Goal: Task Accomplishment & Management: Manage account settings

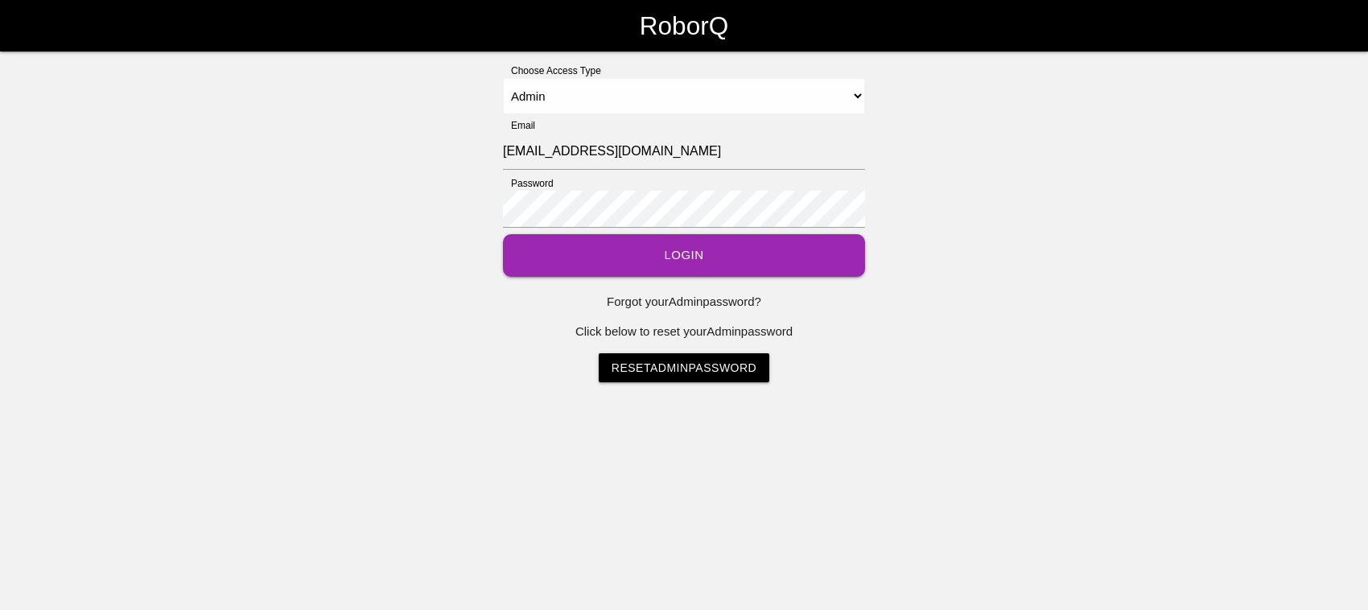
select select "Admin"
click at [636, 249] on button "Login" at bounding box center [684, 255] width 362 height 43
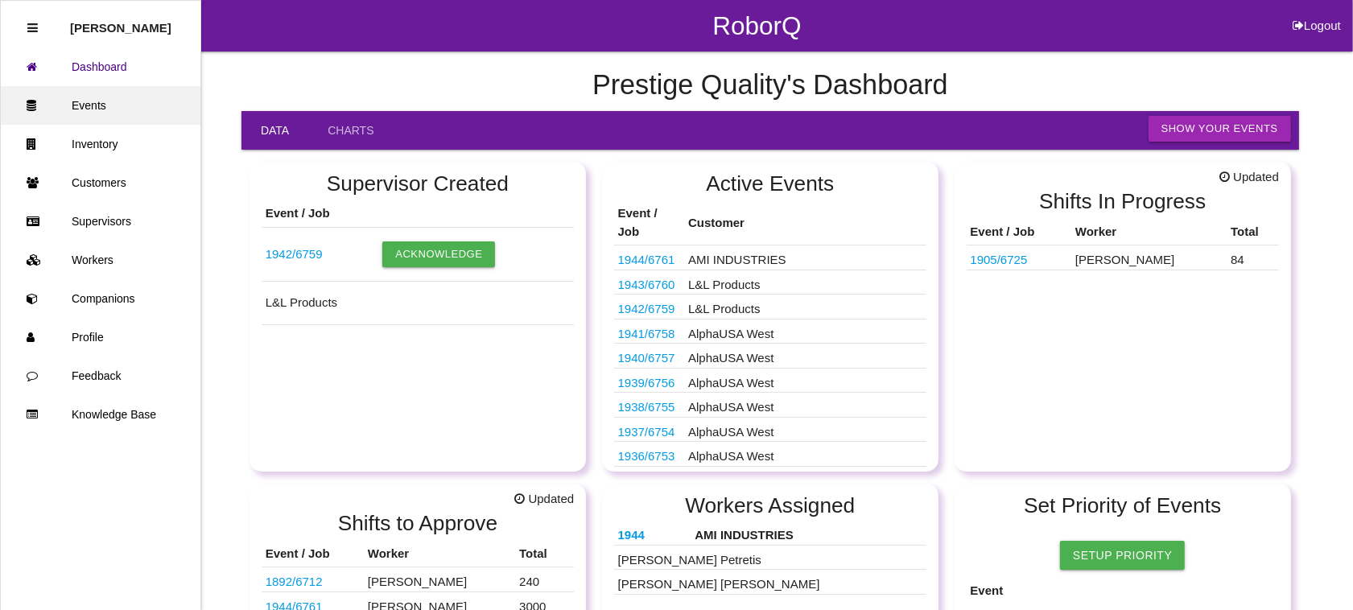
click at [97, 101] on link "Events" at bounding box center [101, 105] width 200 height 39
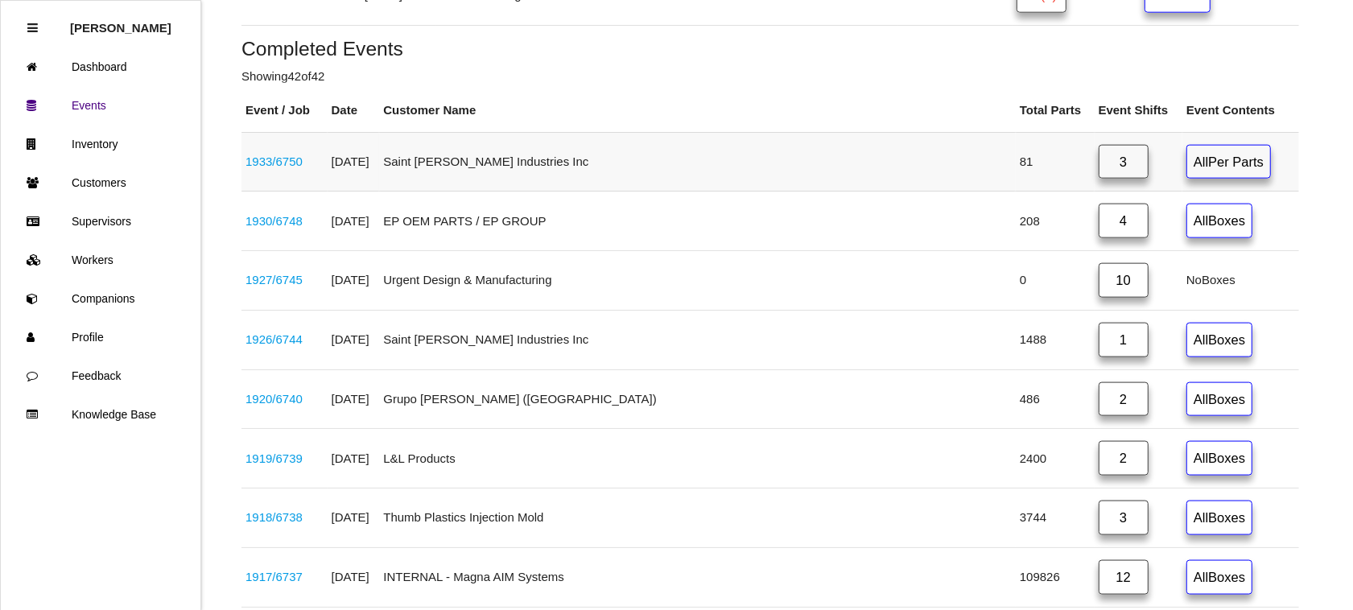
scroll to position [1710, 0]
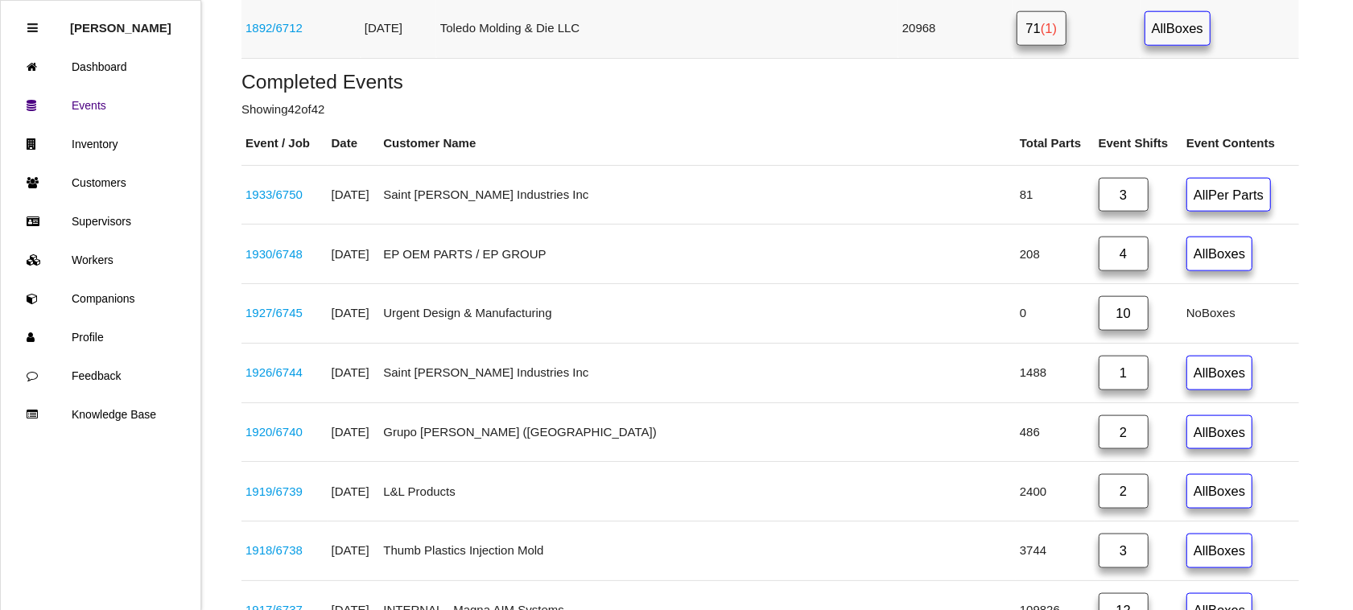
click at [1016, 41] on link "71 (1)" at bounding box center [1041, 28] width 50 height 35
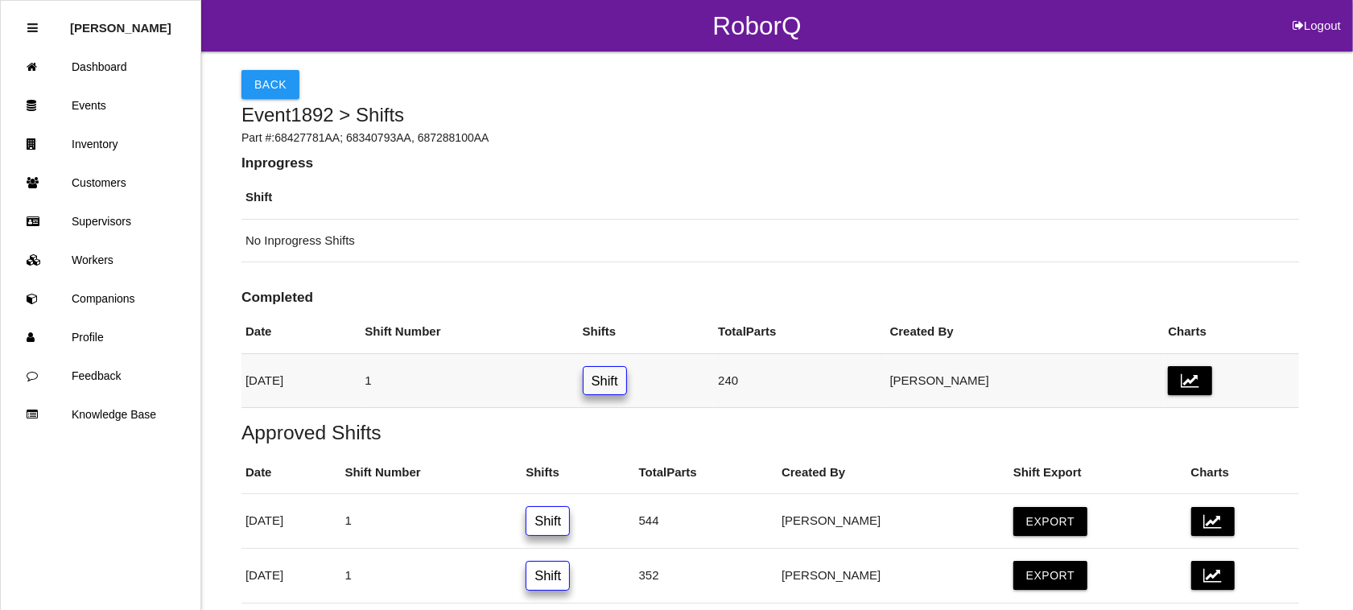
click at [627, 380] on link "Shift" at bounding box center [605, 381] width 44 height 30
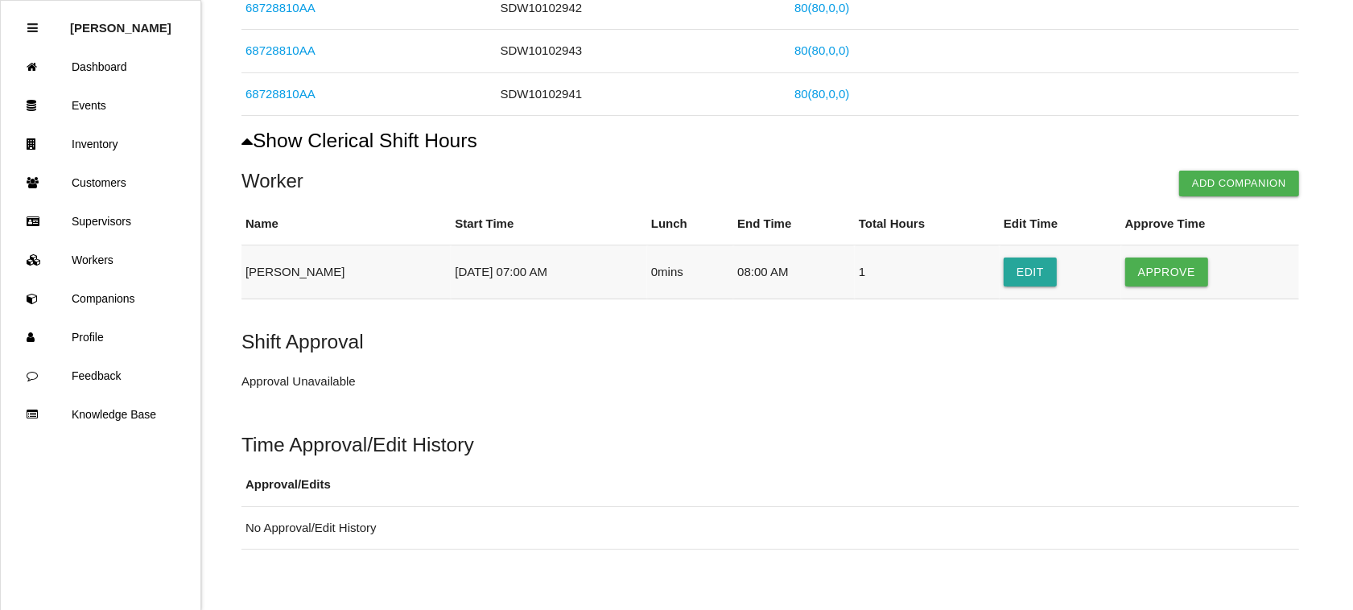
scroll to position [356, 0]
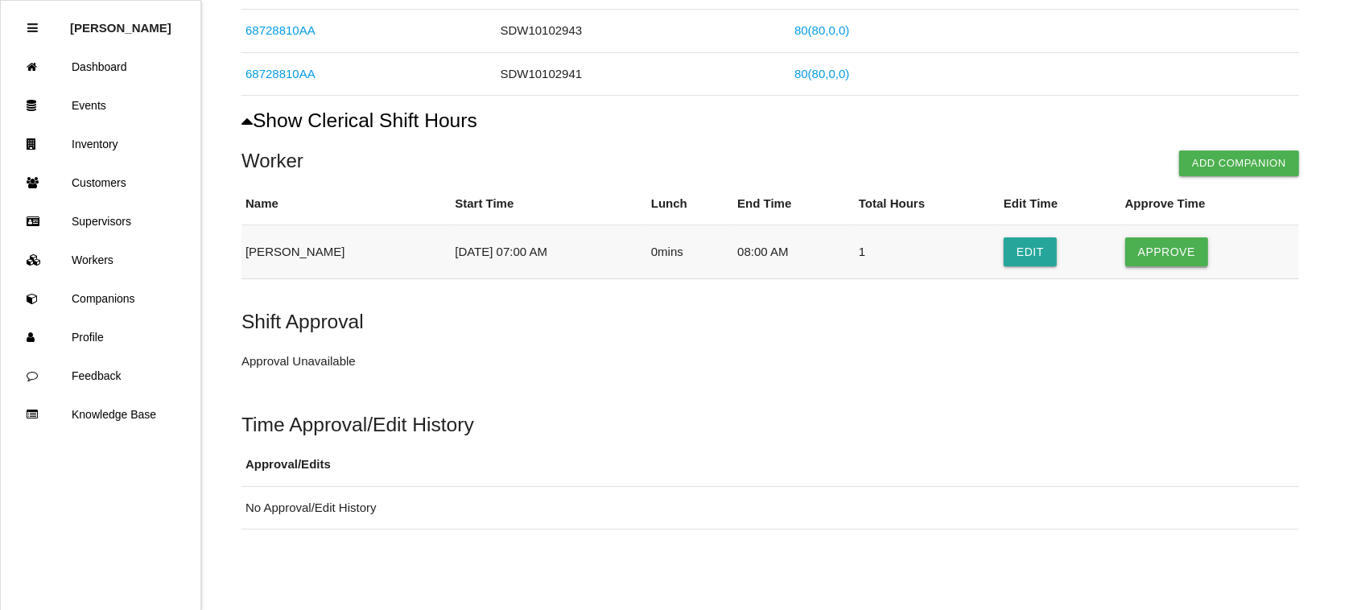
click at [1179, 246] on button "Approve" at bounding box center [1166, 251] width 83 height 29
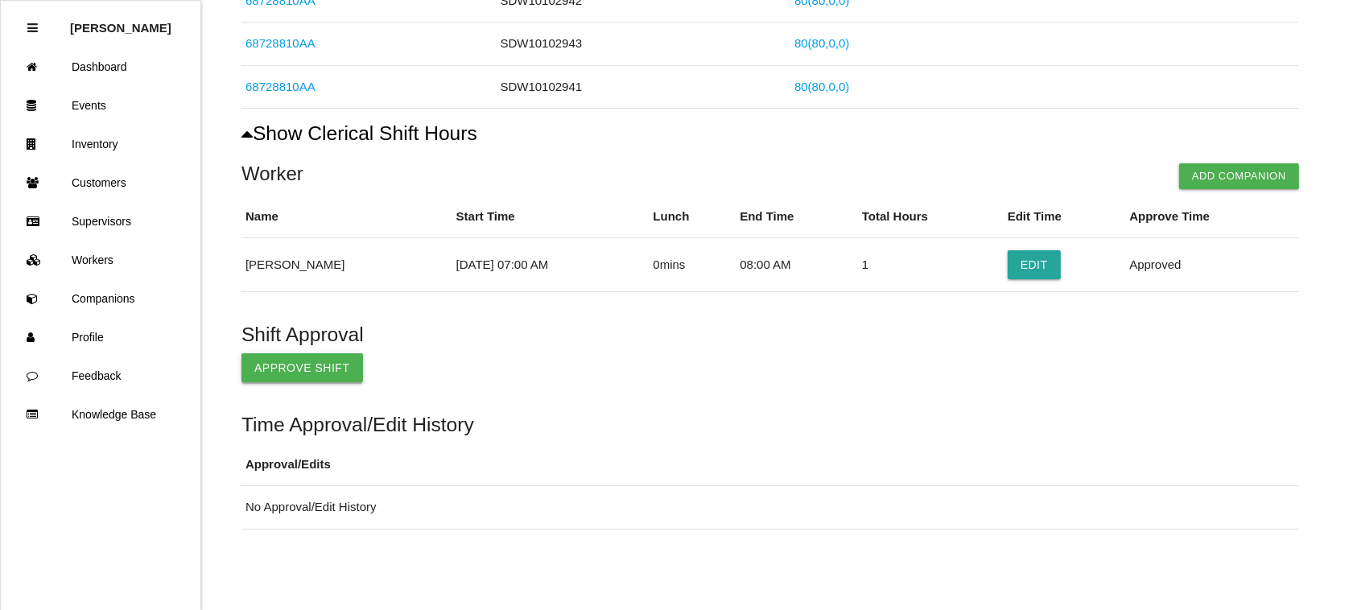
click at [266, 363] on button "Approve Shift" at bounding box center [302, 367] width 122 height 29
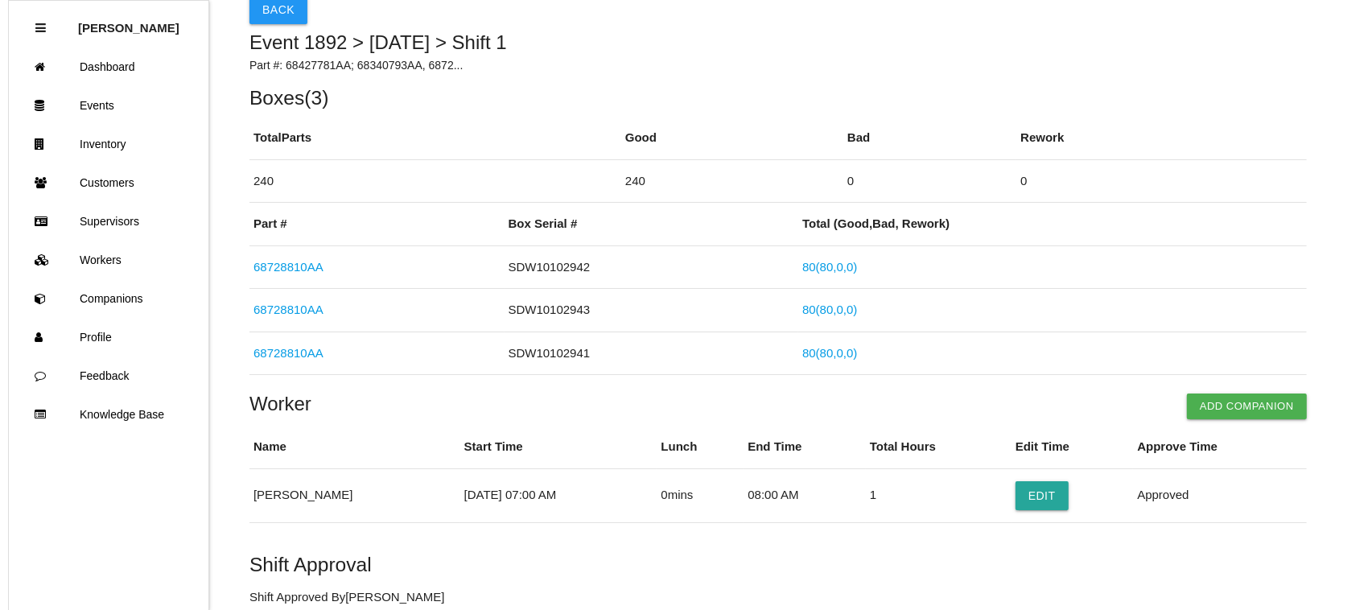
scroll to position [0, 0]
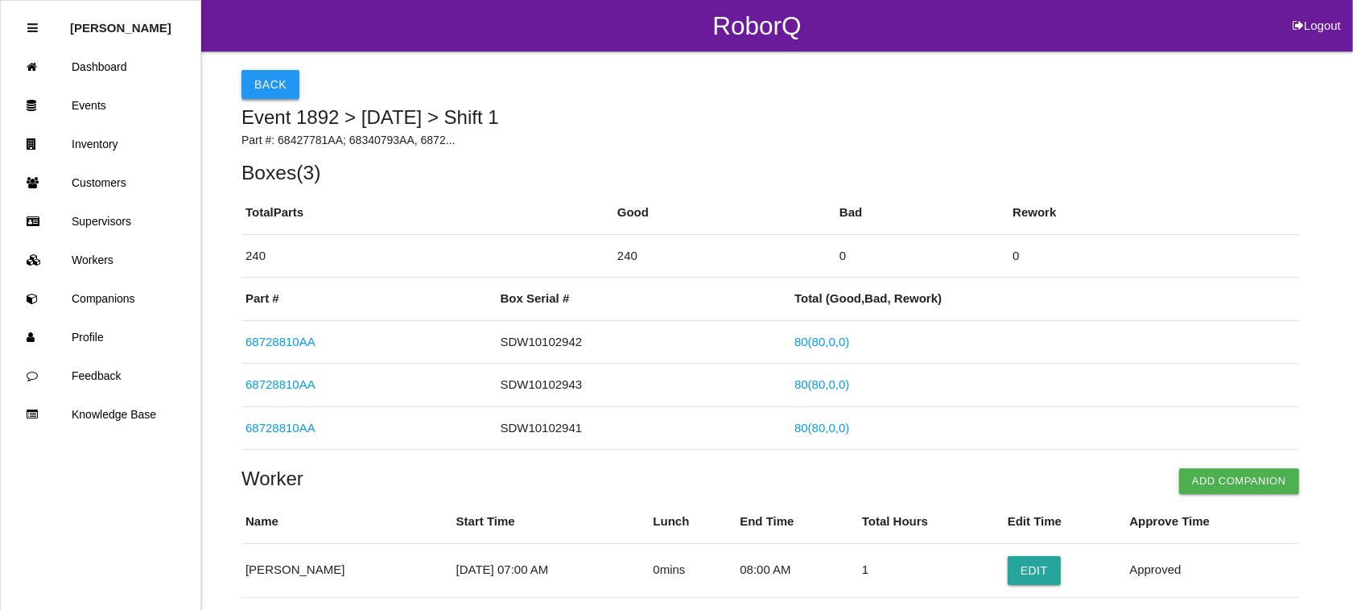
click at [267, 78] on button "Back" at bounding box center [270, 84] width 58 height 29
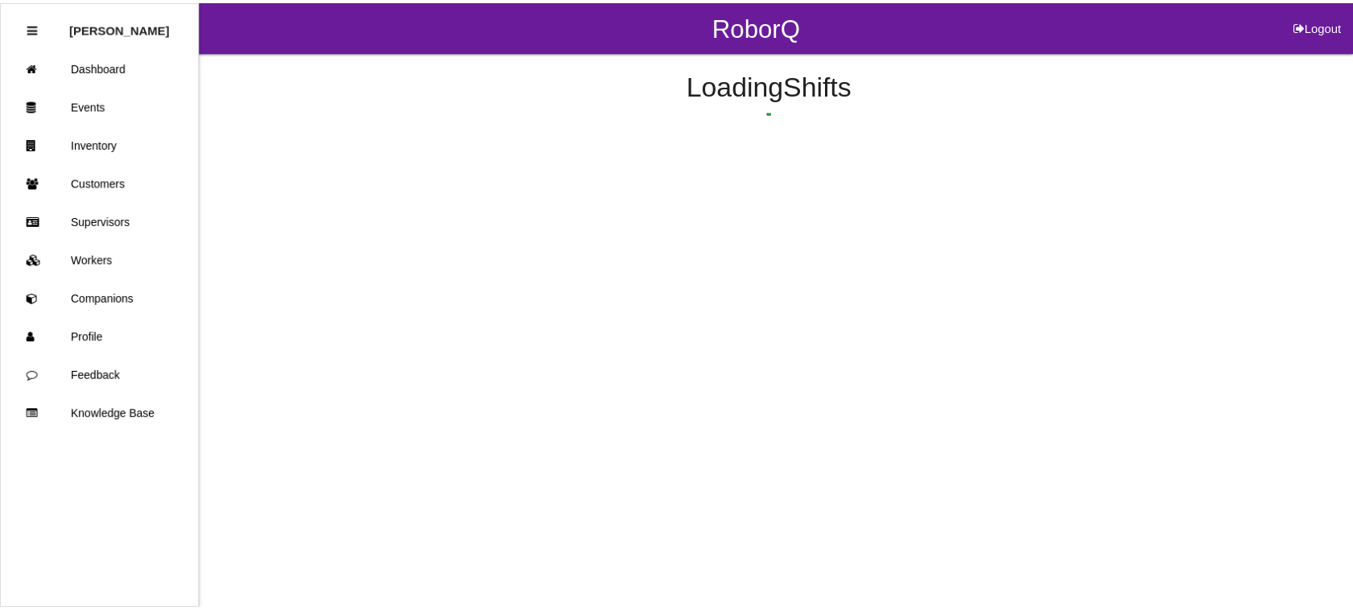
scroll to position [101, 0]
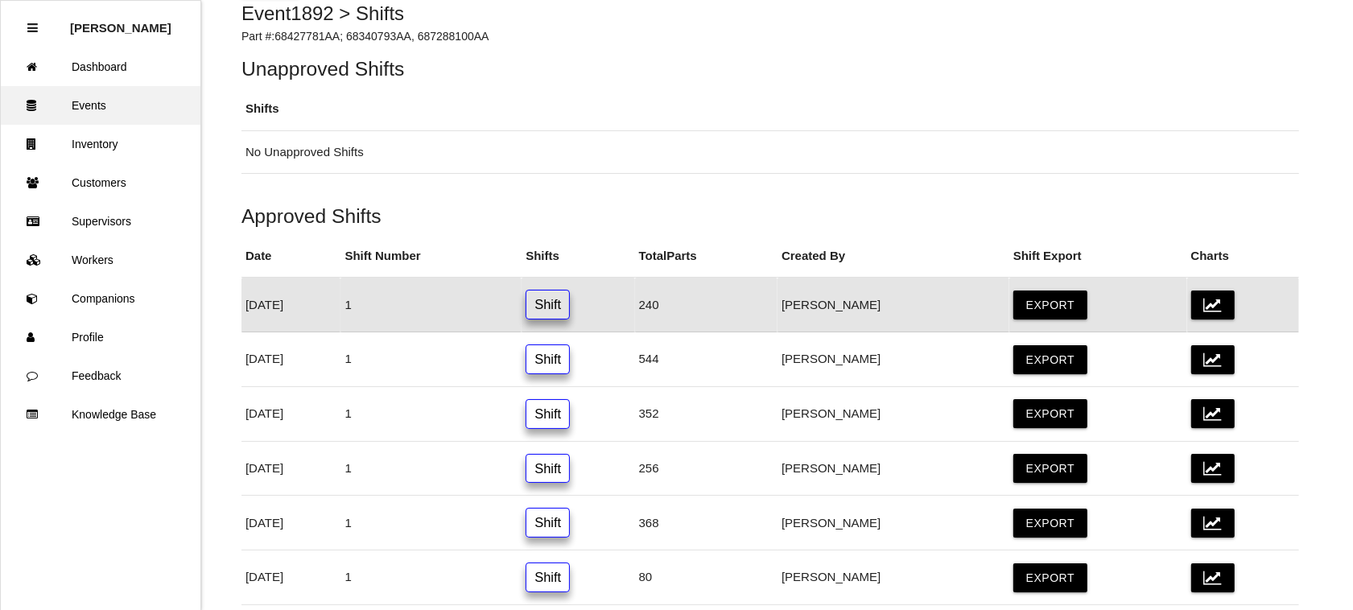
click at [89, 98] on link "Events" at bounding box center [101, 105] width 200 height 39
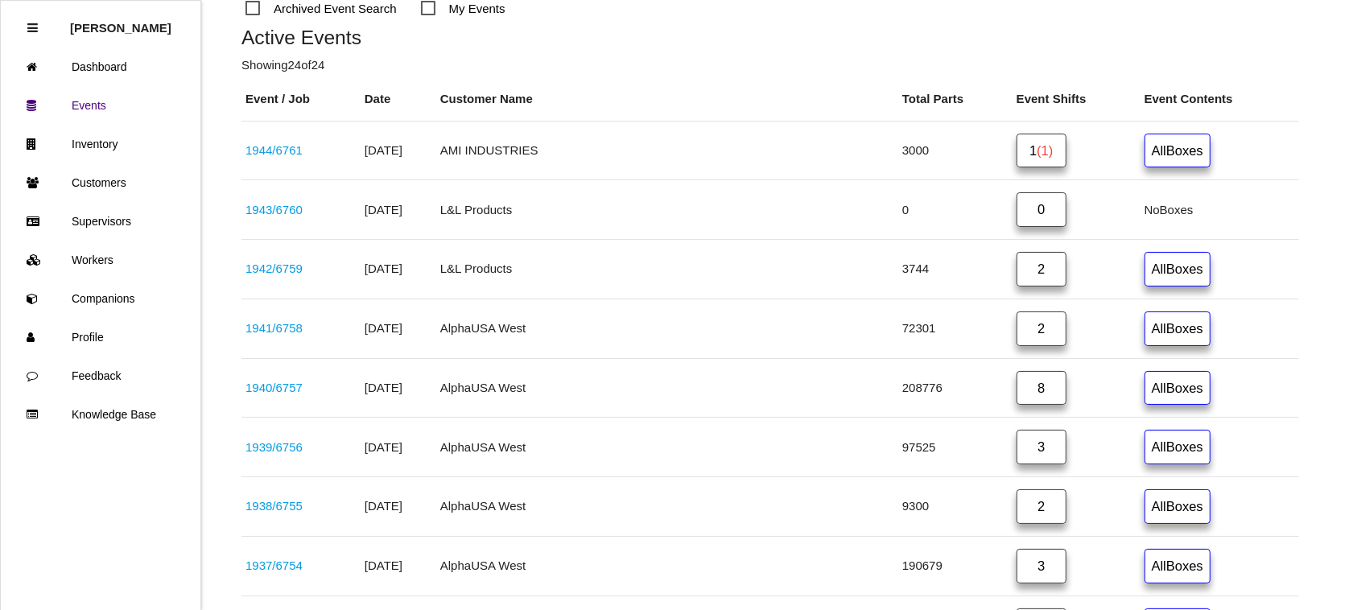
scroll to position [216, 0]
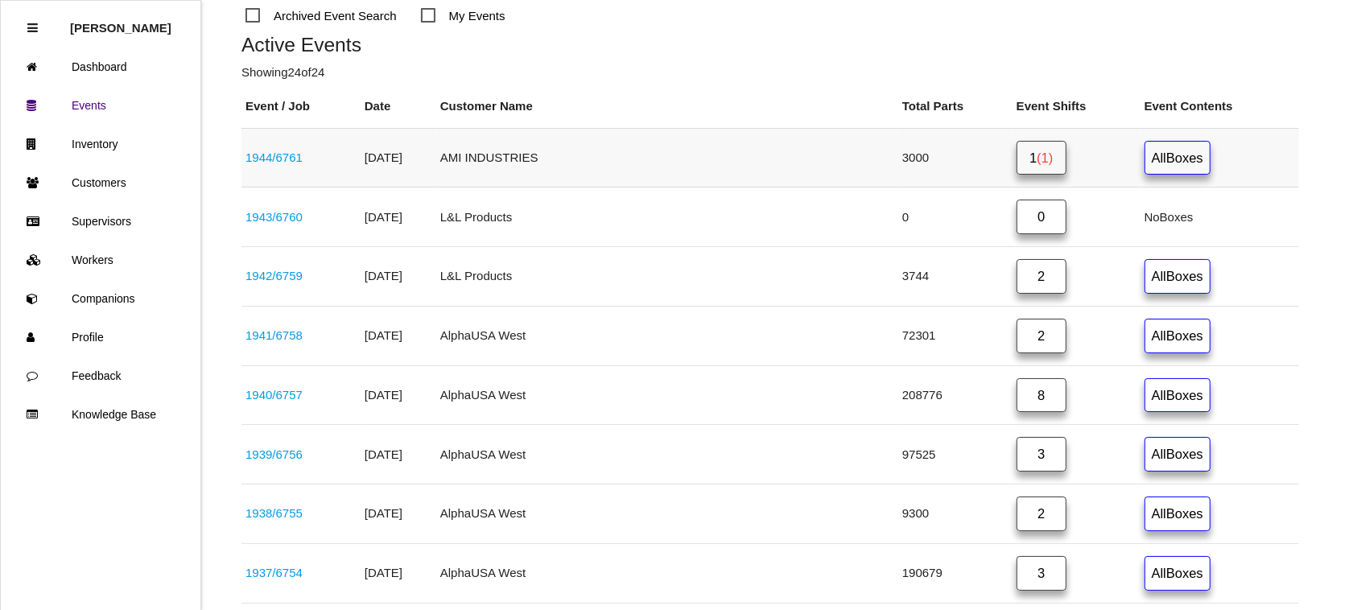
click at [1022, 146] on link "1 (1)" at bounding box center [1041, 158] width 50 height 35
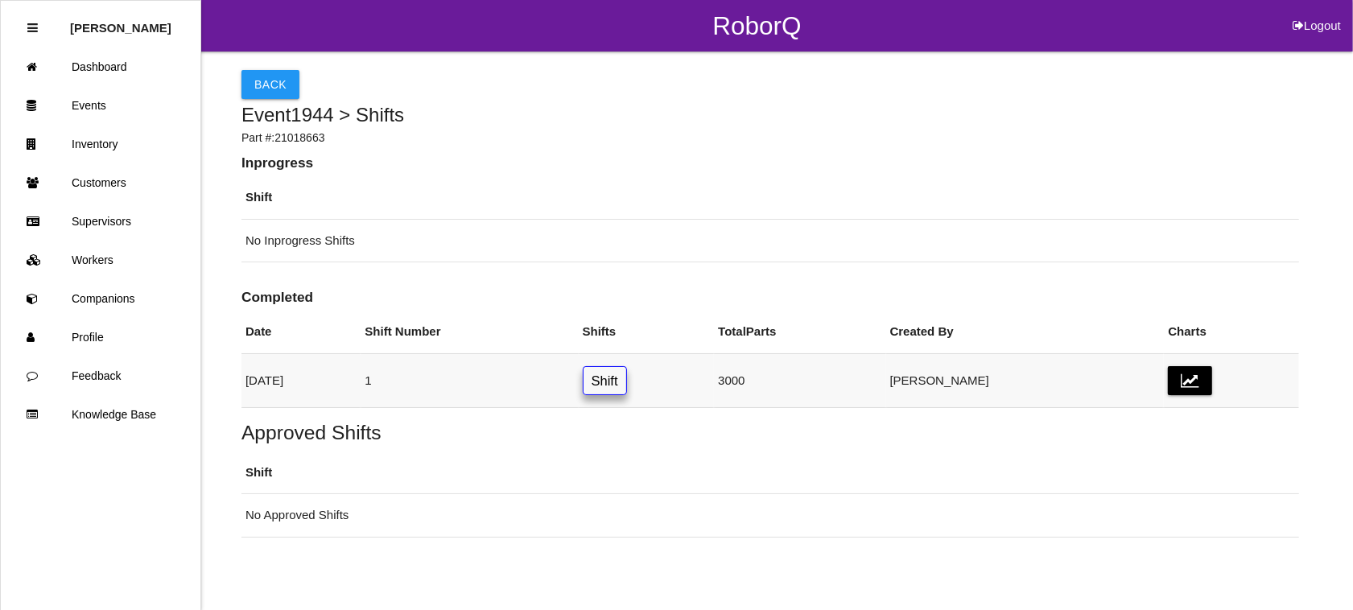
click at [627, 383] on link "Shift" at bounding box center [605, 381] width 44 height 30
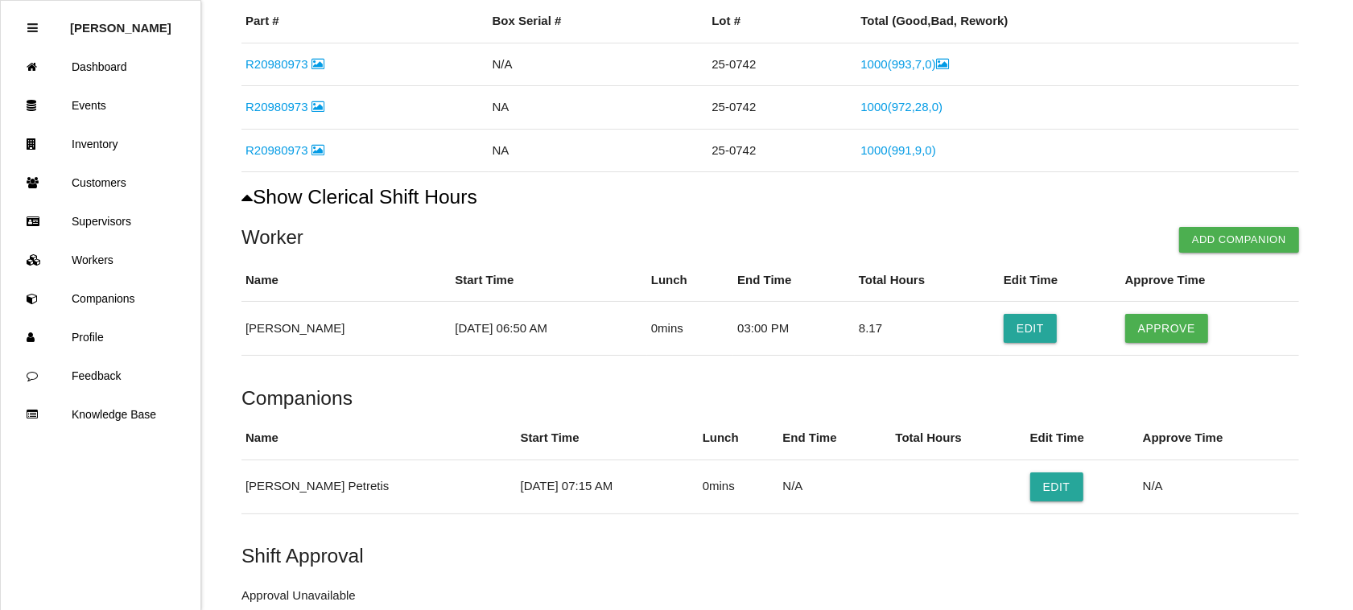
scroll to position [312, 0]
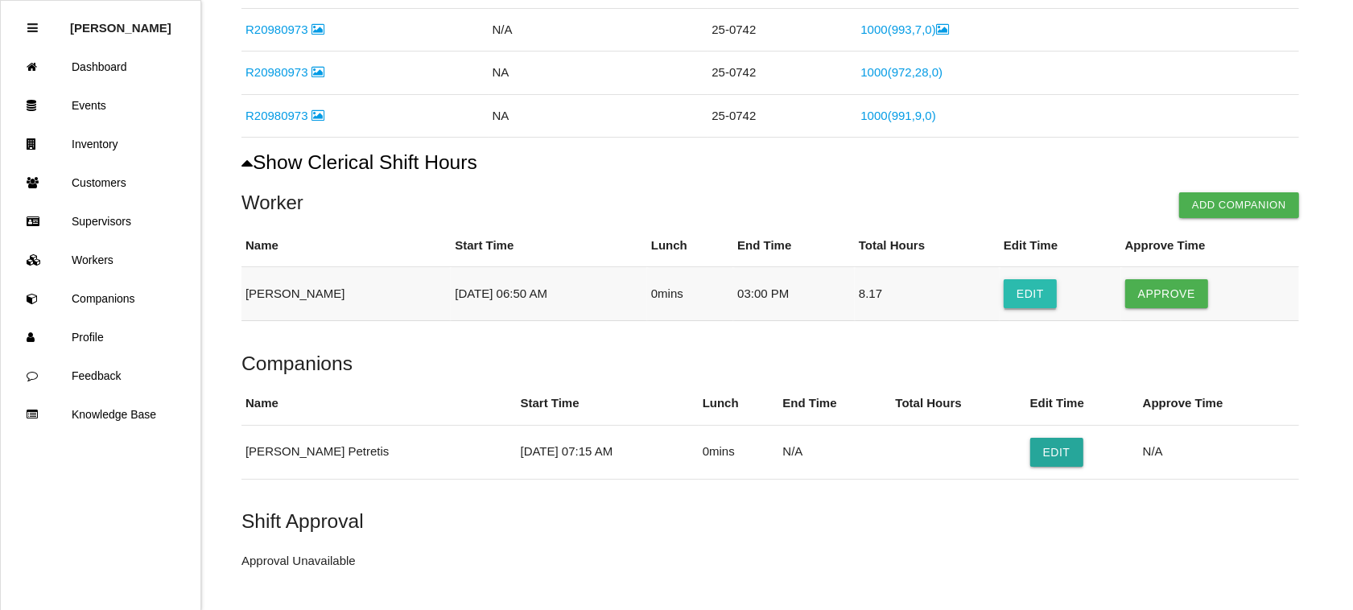
click at [1036, 290] on button "Edit" at bounding box center [1029, 293] width 53 height 29
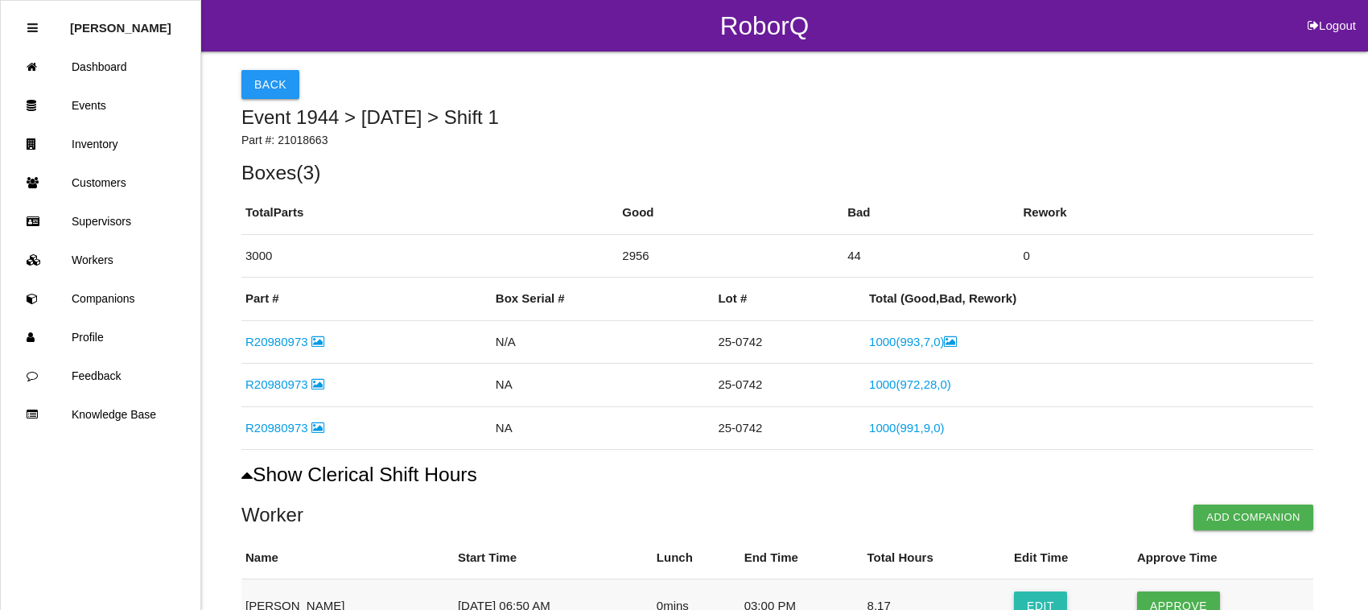
select select "6"
select select "50"
select select "3"
select select "2"
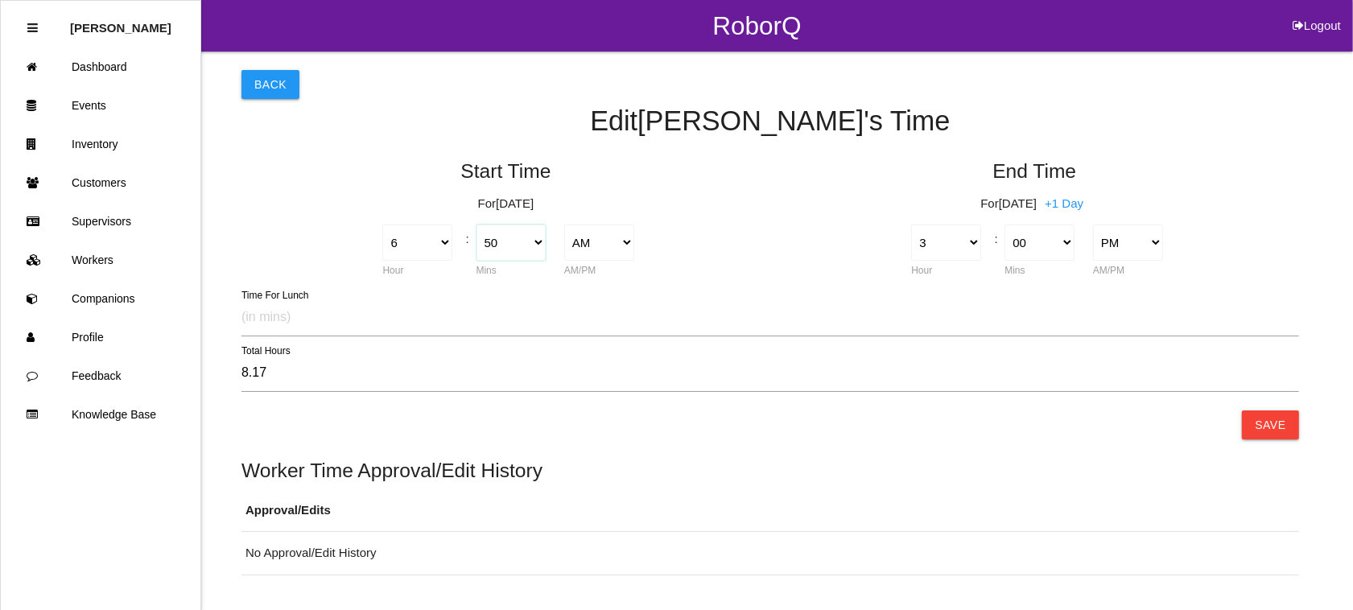
click at [533, 242] on select "00 01 02 03 04 05 06 07 08 09 10 11 12 13 14 15 16 17 18 19 20 21 22 23 24 25 2…" at bounding box center [511, 243] width 70 height 36
select select "45"
click at [476, 225] on select "00 01 02 03 04 05 06 07 08 09 10 11 12 13 14 15 16 17 18 19 20 21 22 23 24 25 2…" at bounding box center [511, 243] width 70 height 36
type input "8.25"
click at [1280, 424] on button "Save" at bounding box center [1270, 424] width 56 height 29
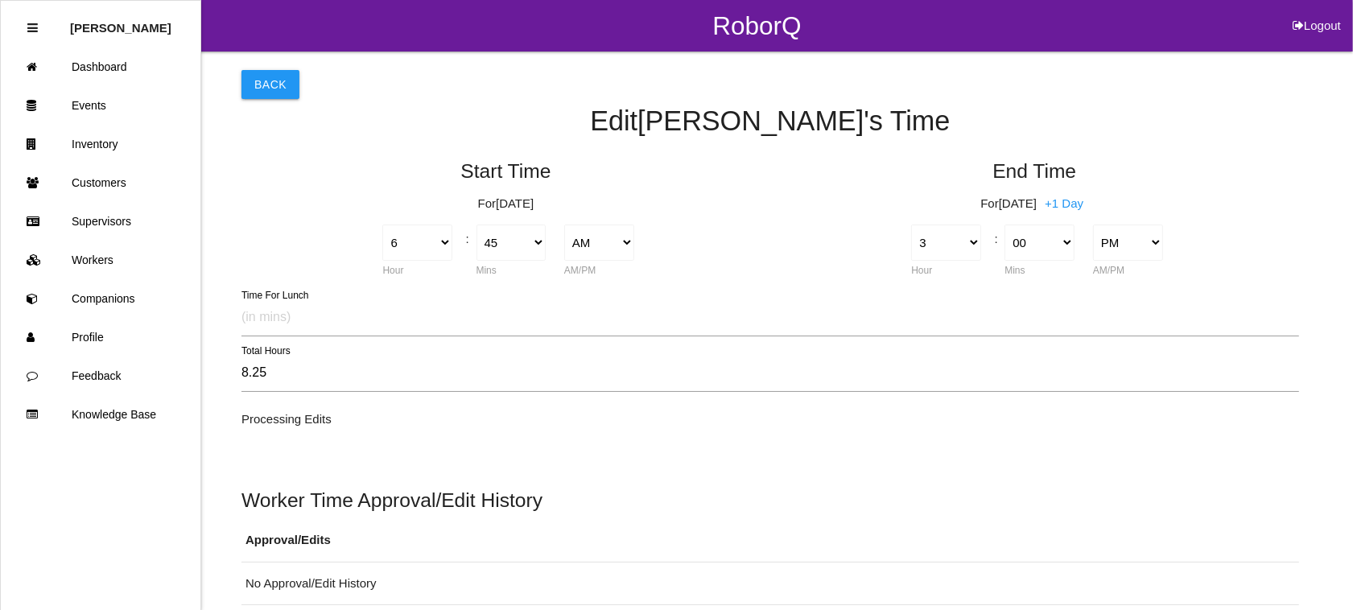
scroll to position [207, 0]
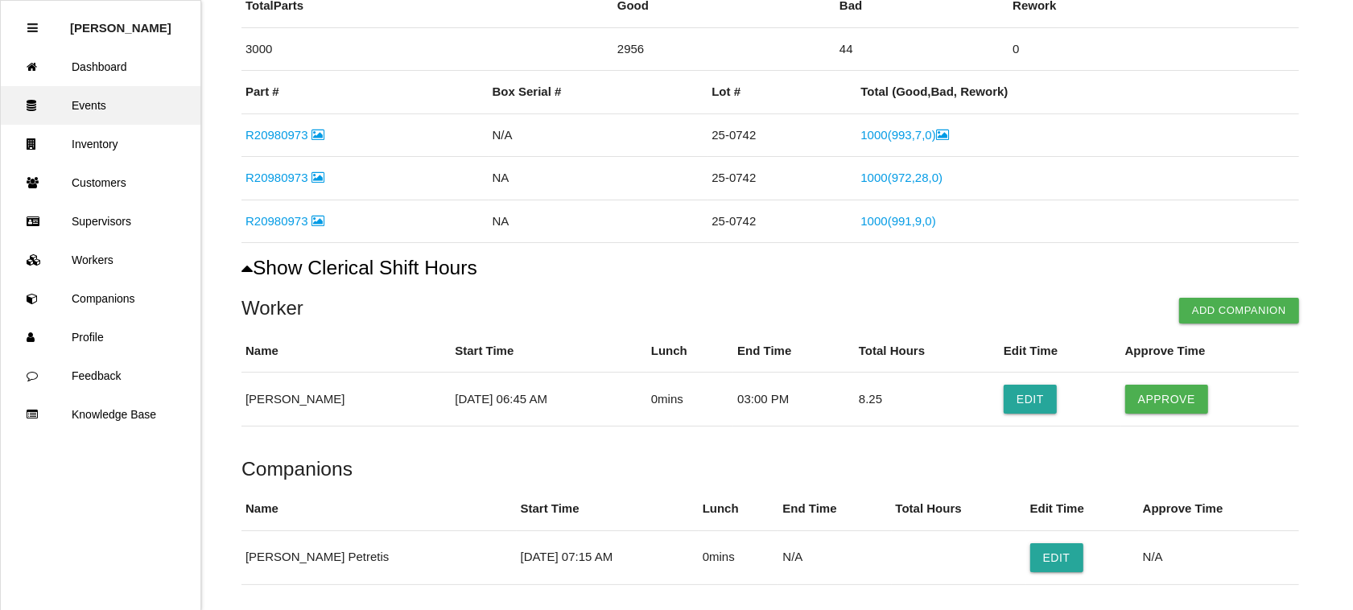
click at [70, 93] on link "Events" at bounding box center [101, 105] width 200 height 39
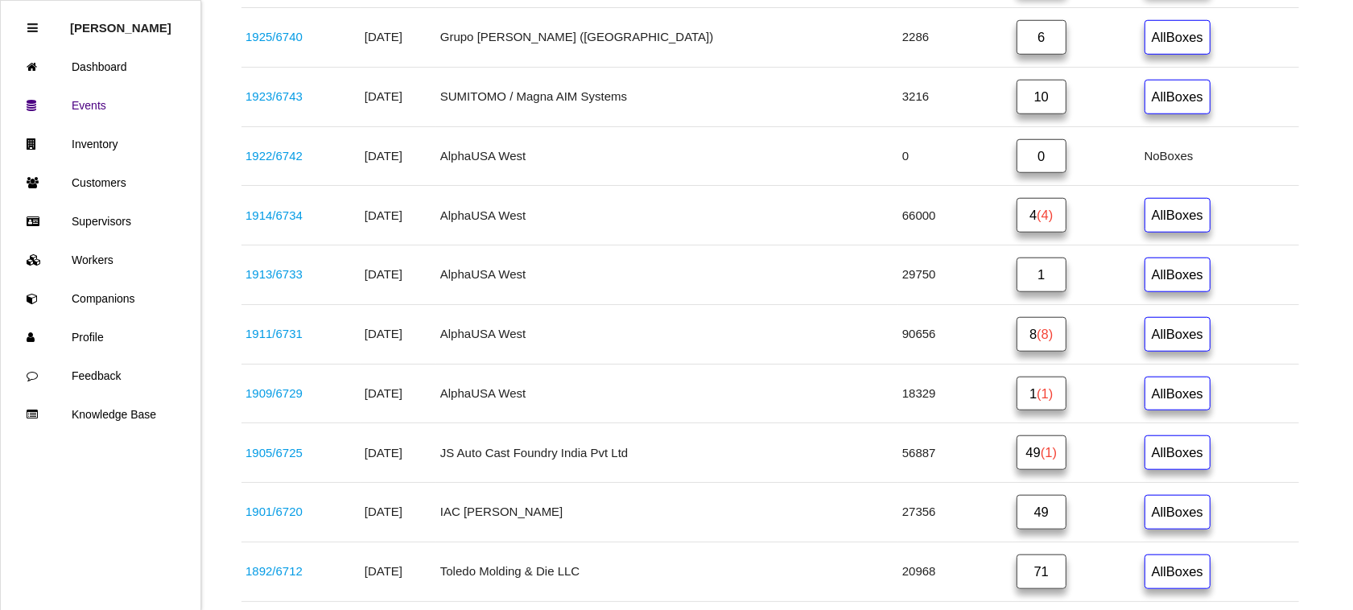
scroll to position [1267, 0]
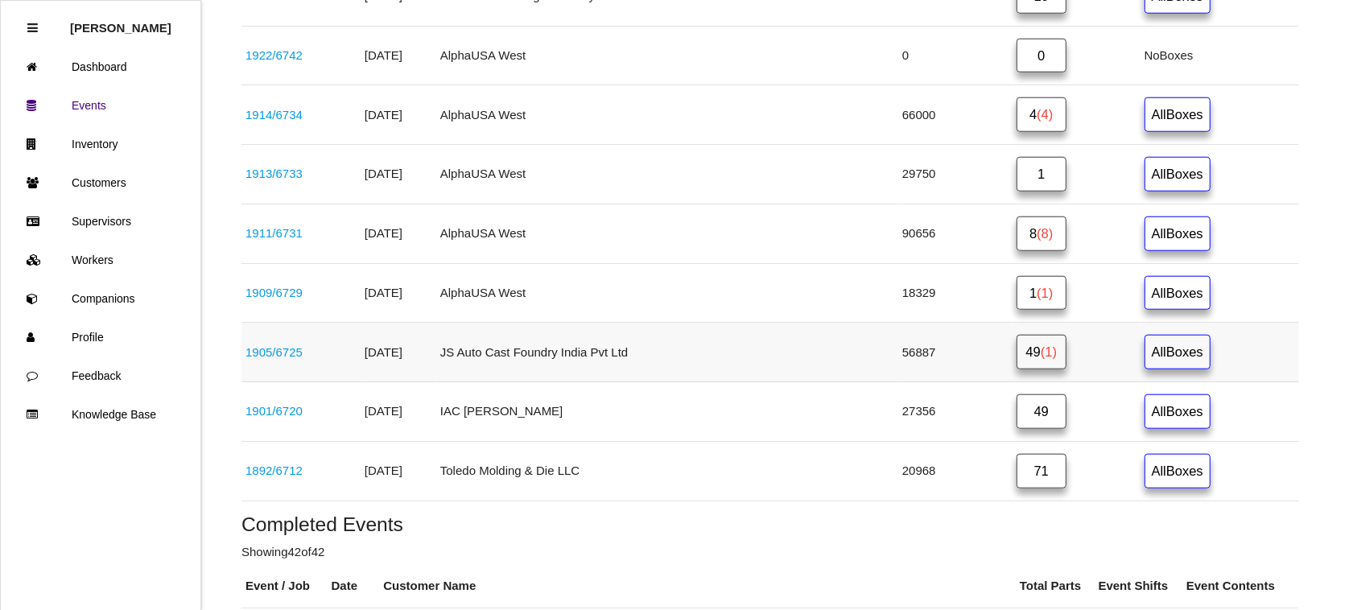
click at [1016, 369] on link "49 (1)" at bounding box center [1041, 352] width 50 height 35
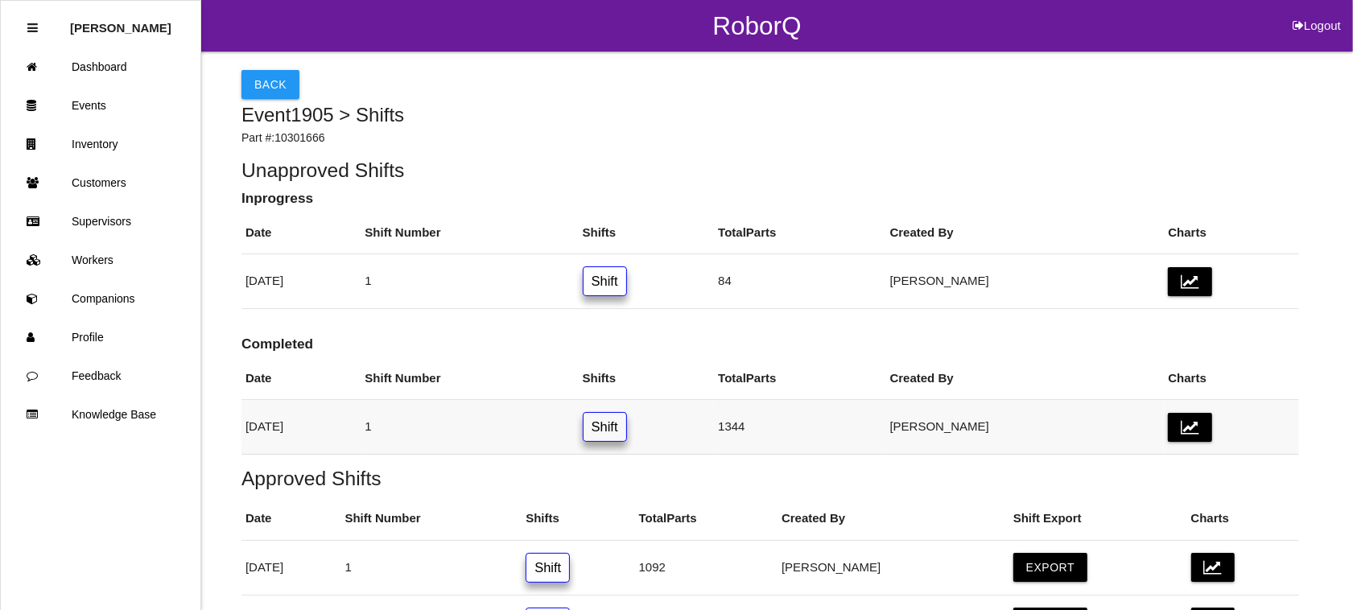
click at [627, 435] on link "Shift" at bounding box center [605, 427] width 44 height 30
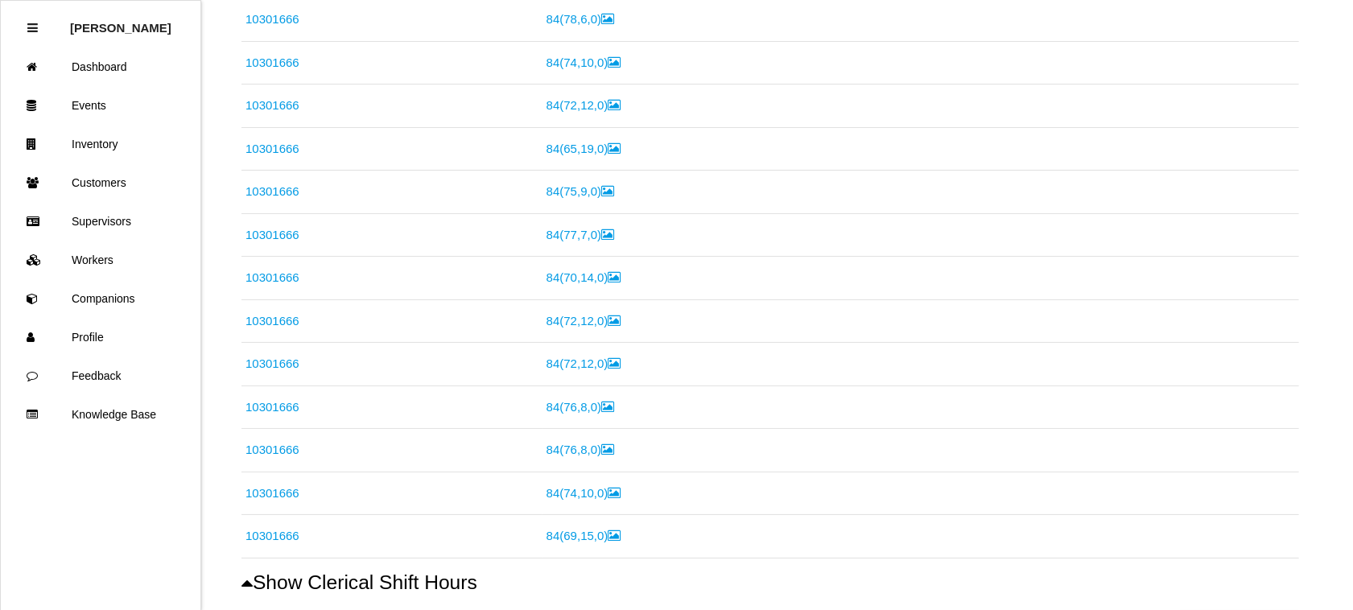
scroll to position [918, 0]
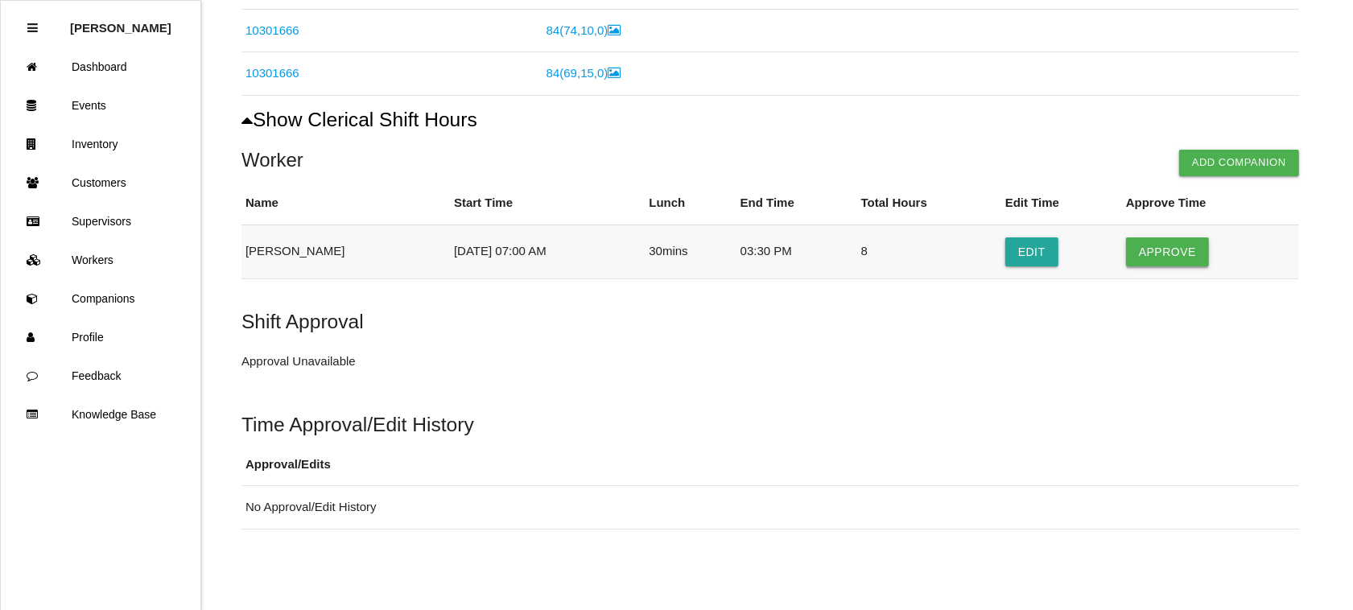
click at [1175, 247] on button "Approve" at bounding box center [1167, 251] width 83 height 29
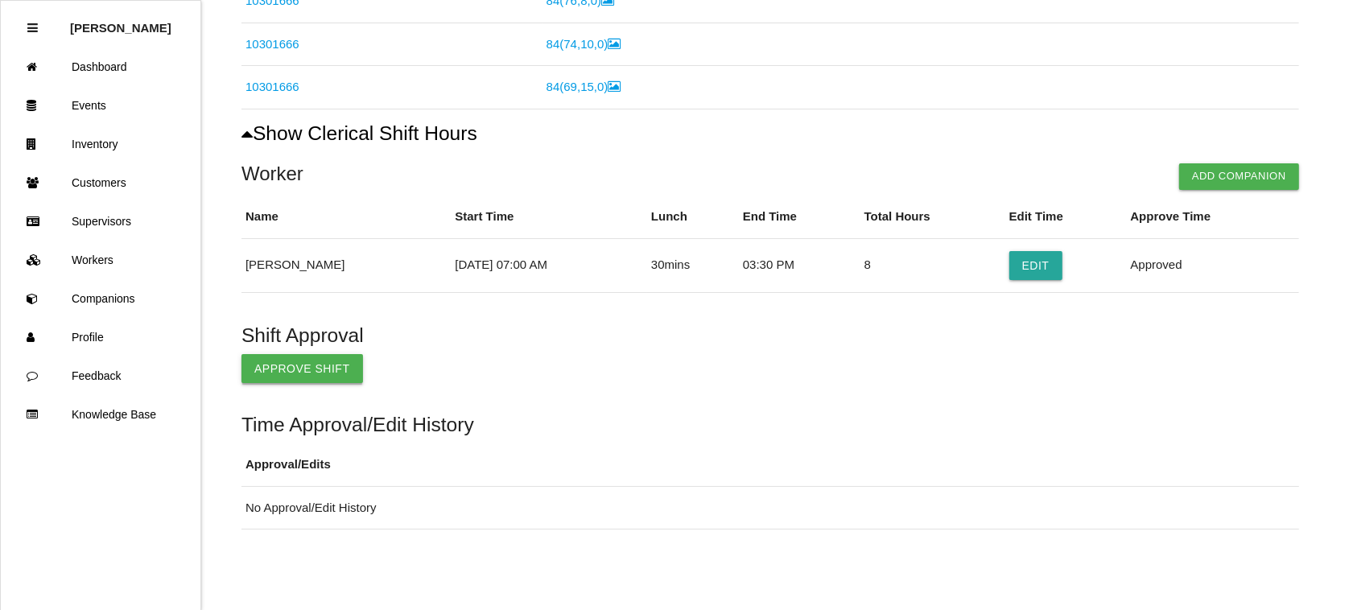
click at [306, 365] on button "Approve Shift" at bounding box center [302, 368] width 122 height 29
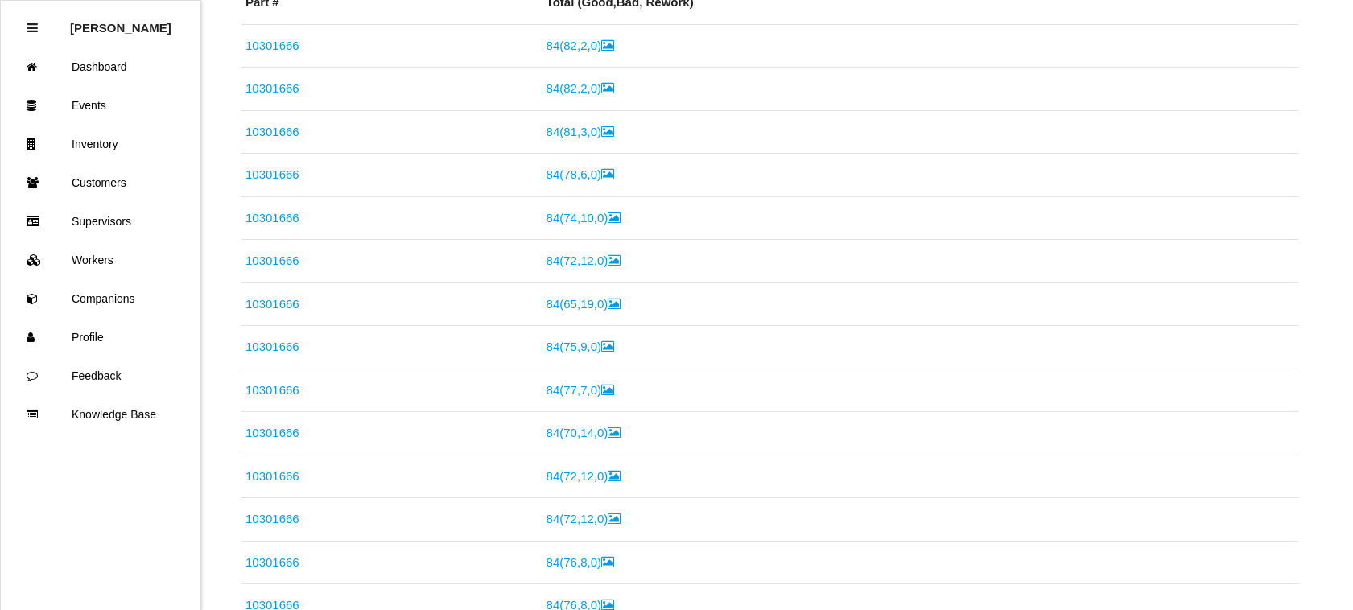
scroll to position [0, 0]
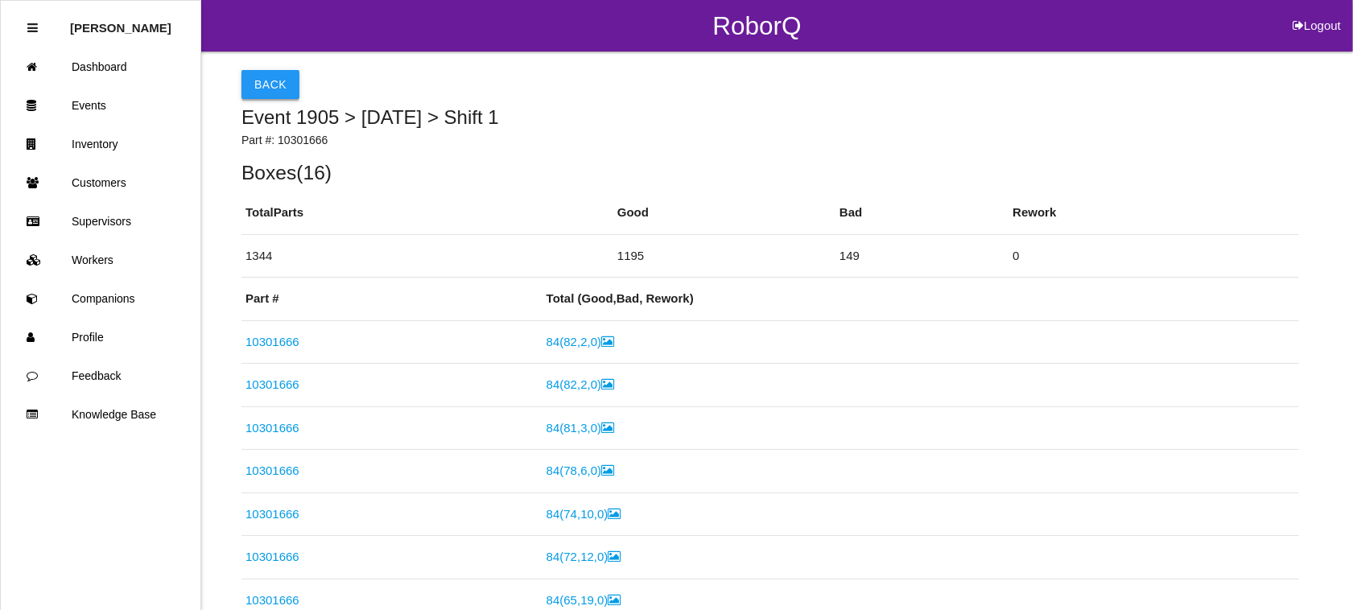
click at [266, 83] on button "Back" at bounding box center [270, 84] width 58 height 29
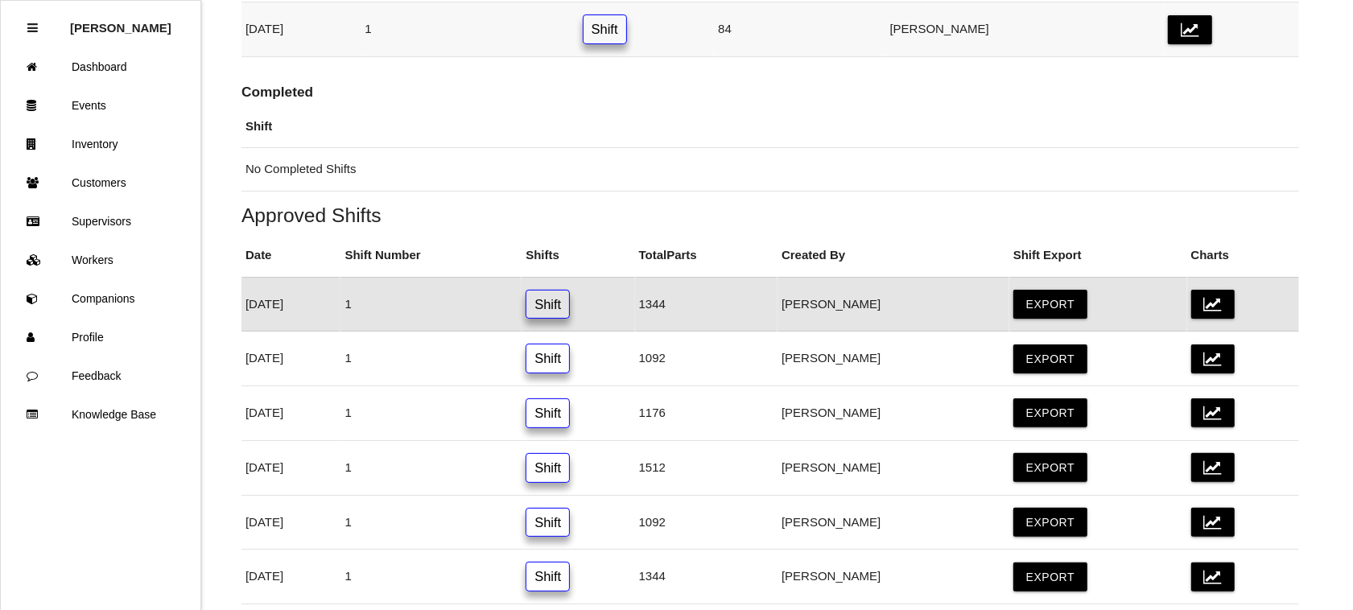
click at [627, 29] on link "Shift" at bounding box center [605, 29] width 44 height 30
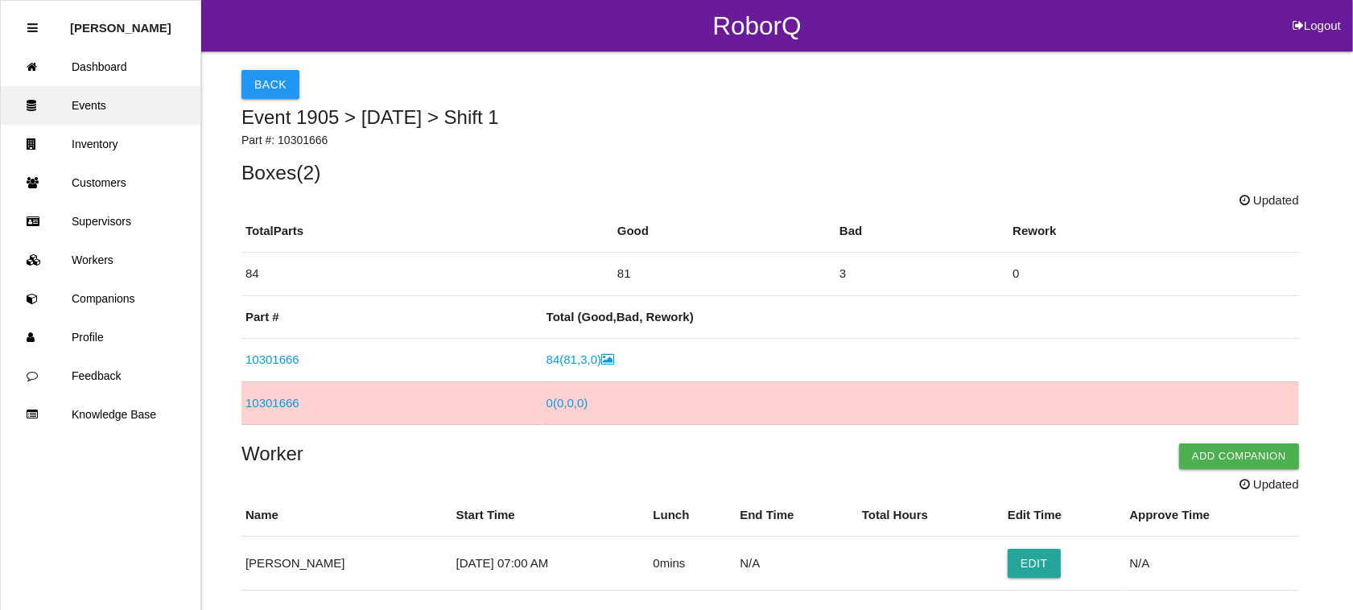
click at [109, 103] on link "Events" at bounding box center [101, 105] width 200 height 39
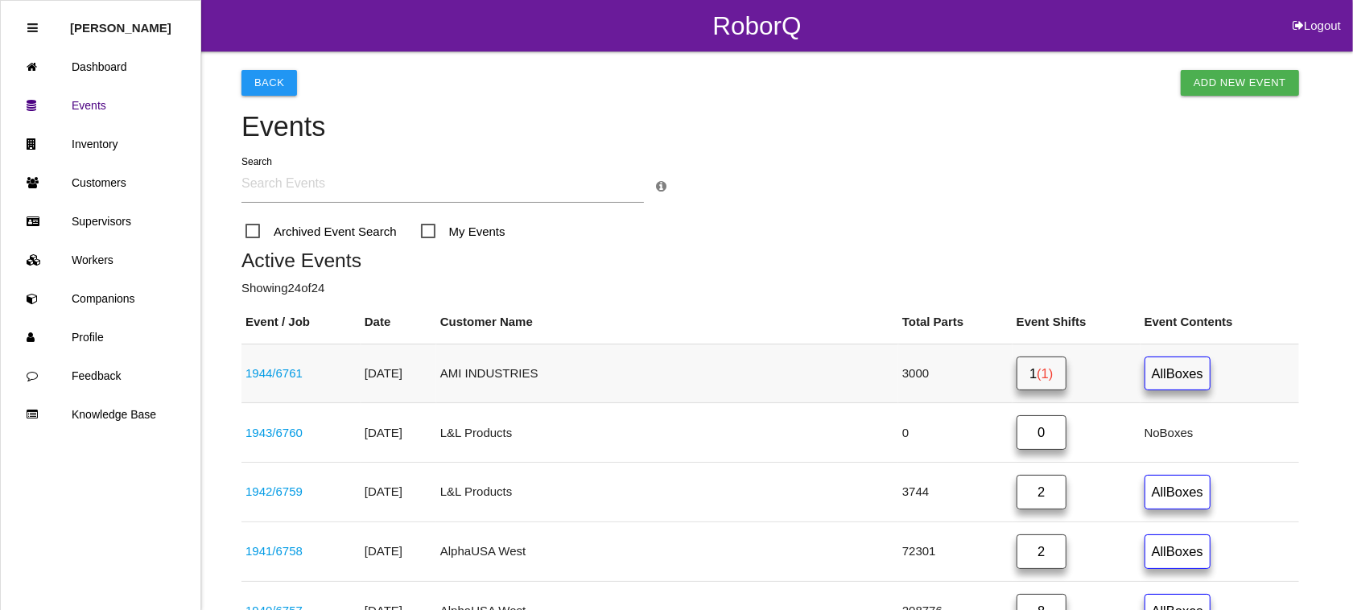
click at [1016, 370] on link "1 (1)" at bounding box center [1041, 373] width 50 height 35
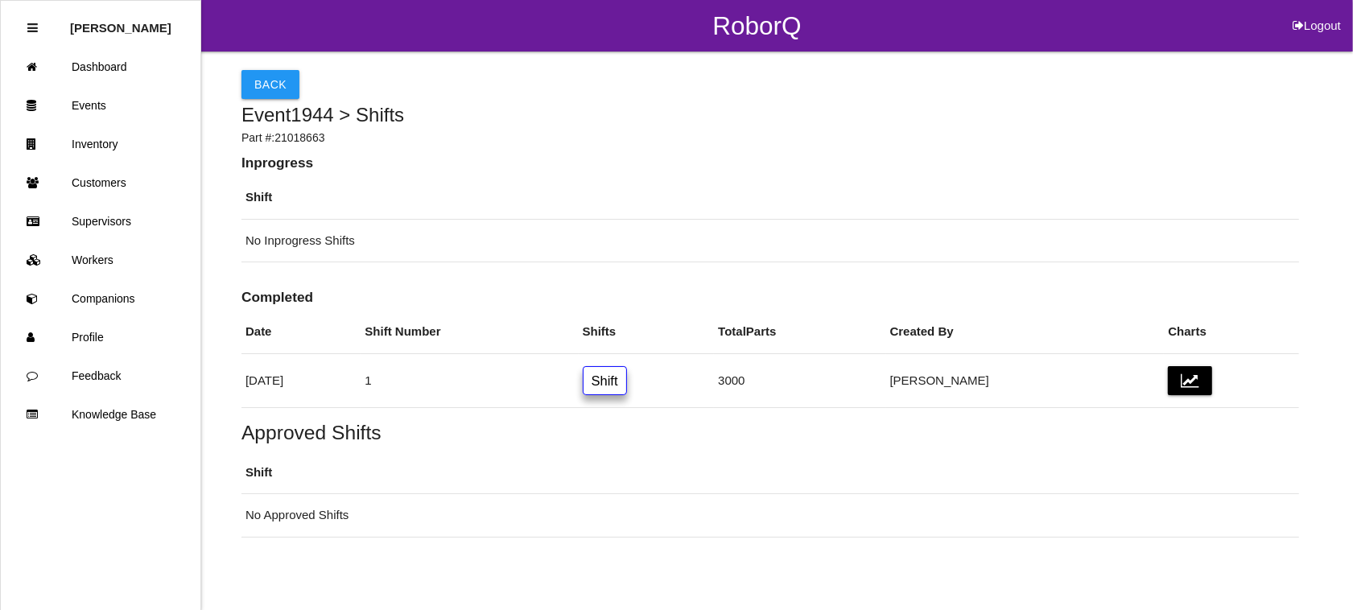
drag, startPoint x: 72, startPoint y: 56, endPoint x: 234, endPoint y: 49, distance: 161.9
click at [72, 55] on link "Dashboard" at bounding box center [101, 66] width 200 height 39
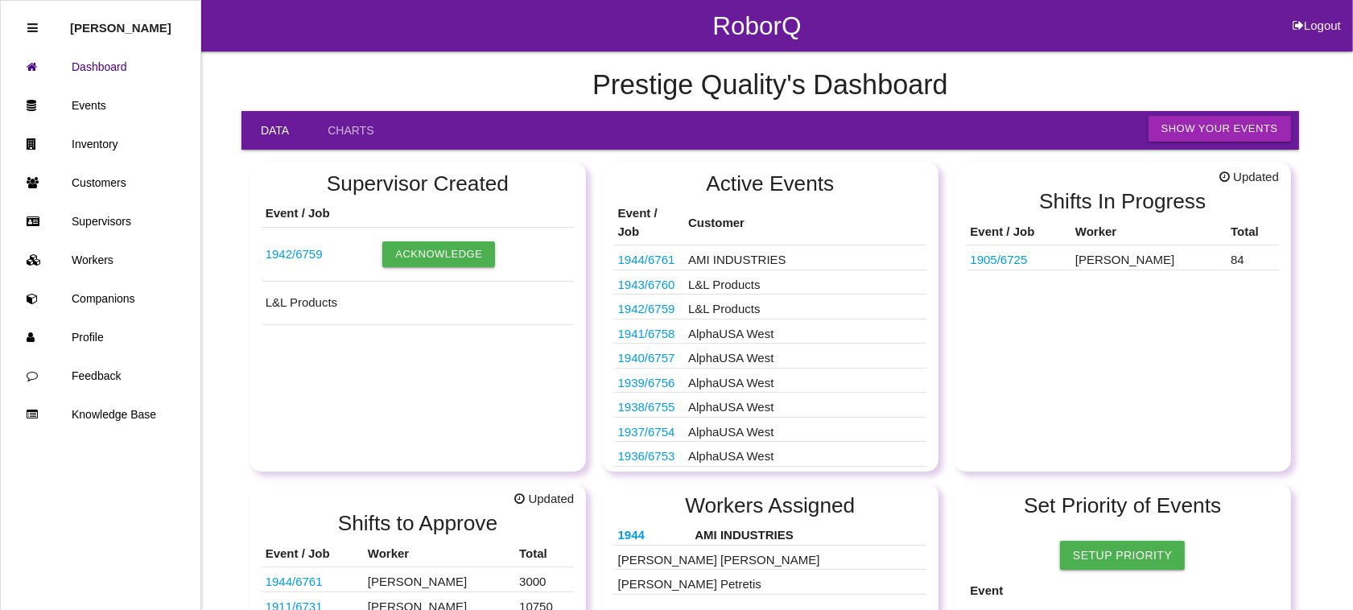
click at [1309, 12] on button "Logout" at bounding box center [1316, 6] width 72 height 12
select select "Admin"
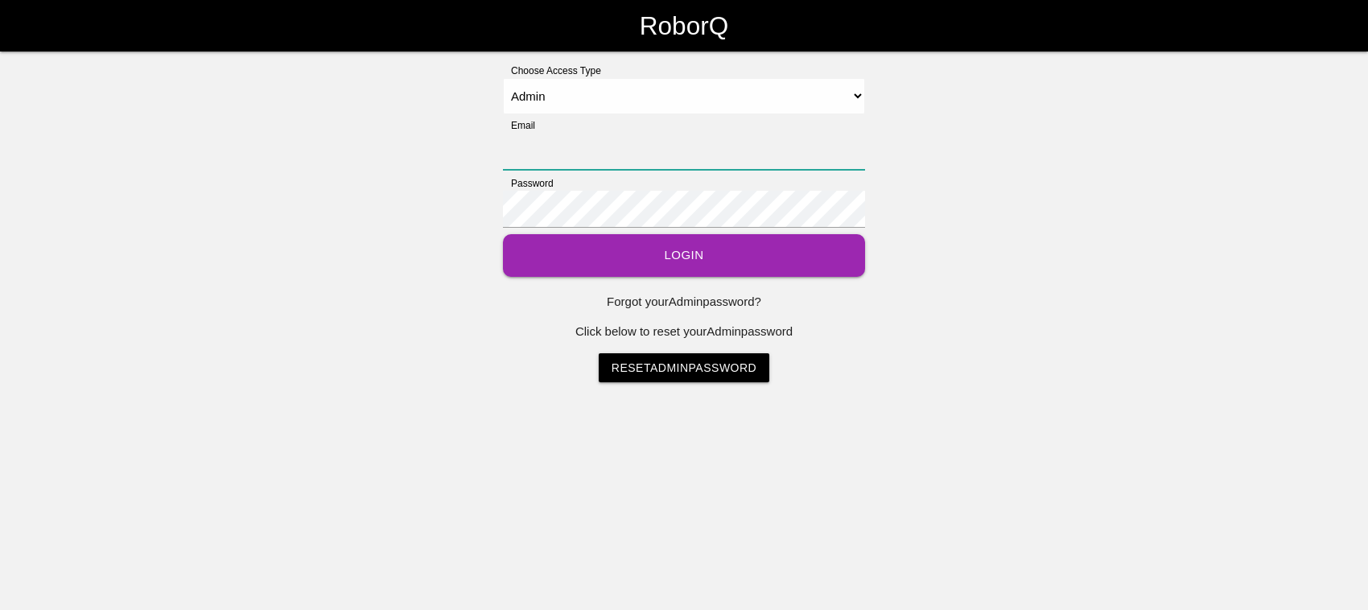
type input "[EMAIL_ADDRESS][DOMAIN_NAME]"
